Goal: Task Accomplishment & Management: Manage account settings

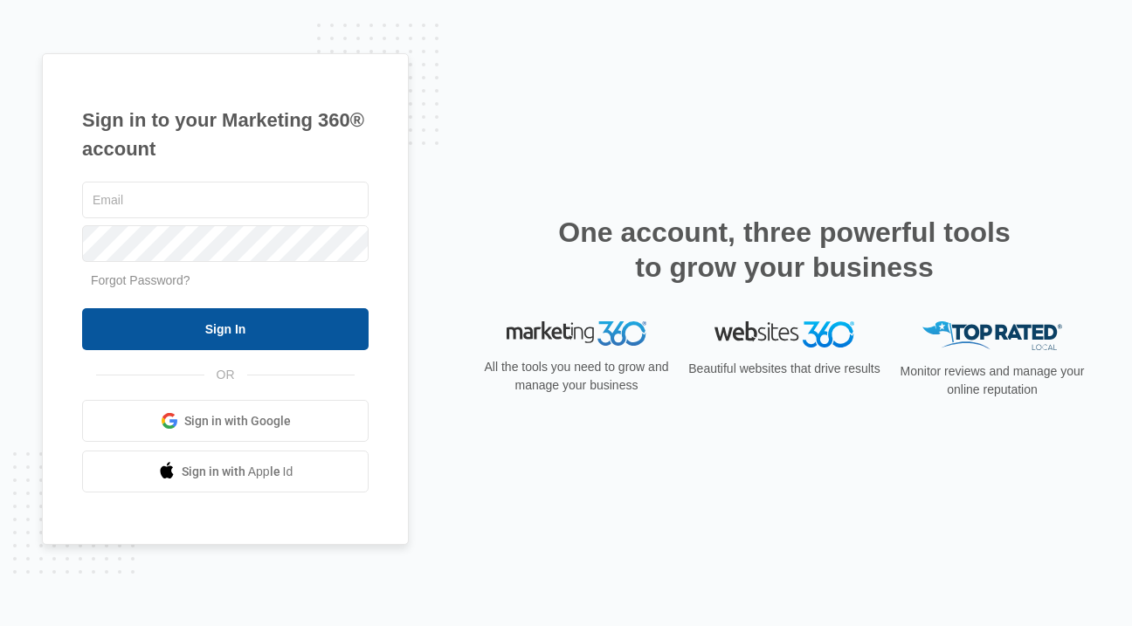
type input "[EMAIL_ADDRESS][DOMAIN_NAME]"
click at [195, 334] on input "Sign In" at bounding box center [225, 329] width 286 height 42
